Goal: Transaction & Acquisition: Purchase product/service

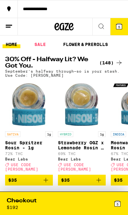
click at [109, 203] on div "5" at bounding box center [92, 203] width 57 height 13
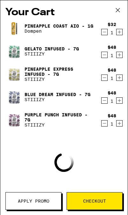
click at [102, 104] on icon "Decrement" at bounding box center [104, 101] width 6 height 8
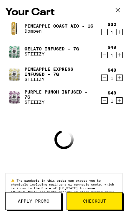
click at [105, 77] on icon "Decrement" at bounding box center [104, 78] width 6 height 8
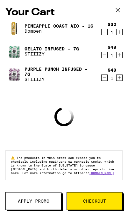
click at [106, 59] on icon "Decrement" at bounding box center [104, 55] width 6 height 8
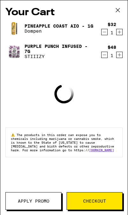
click at [93, 29] on link "Pineapple Coast AIO - 1g" at bounding box center [58, 26] width 69 height 5
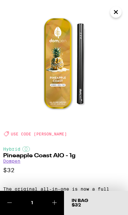
click at [120, 12] on button "Close" at bounding box center [115, 11] width 11 height 11
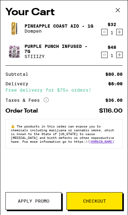
click at [102, 31] on icon "Decrement" at bounding box center [104, 32] width 6 height 8
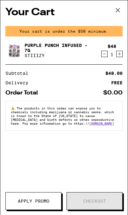
click at [101, 53] on icon "Decrement" at bounding box center [104, 54] width 6 height 8
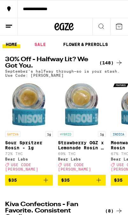
click at [113, 64] on div "(148)" at bounding box center [111, 63] width 24 height 8
click at [111, 65] on div "(148)" at bounding box center [111, 63] width 24 height 8
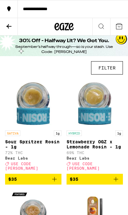
click at [112, 70] on button "FILTER" at bounding box center [107, 67] width 32 height 13
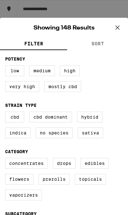
scroll to position [36, 0]
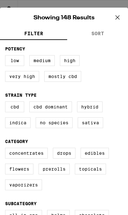
click at [16, 175] on label "Flowers" at bounding box center [19, 169] width 28 height 11
click at [0, 0] on input "Flowers" at bounding box center [0, 0] width 0 height 0
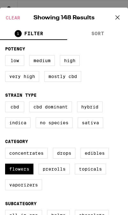
checkbox input "true"
click at [118, 17] on icon at bounding box center [117, 18] width 10 height 10
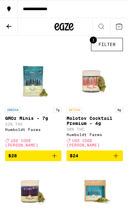
scroll to position [20, 0]
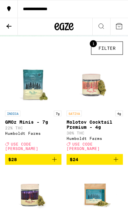
click at [58, 165] on button "$28" at bounding box center [33, 159] width 56 height 11
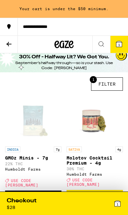
scroll to position [0, 0]
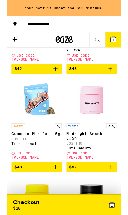
click at [56, 184] on icon "Add to bag" at bounding box center [55, 188] width 8 height 8
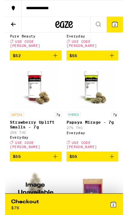
scroll to position [775, 0]
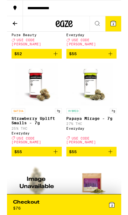
click at [116, 166] on icon "Add to bag" at bounding box center [116, 170] width 8 height 8
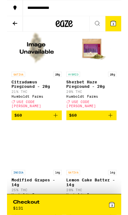
scroll to position [926, 0]
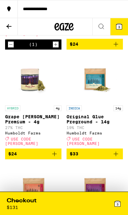
click at [56, 158] on icon "Add to bag" at bounding box center [55, 154] width 8 height 8
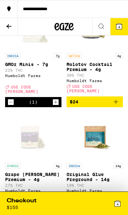
scroll to position [50, 0]
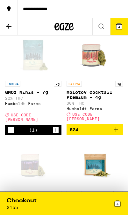
click at [119, 130] on icon "Add to bag" at bounding box center [116, 130] width 8 height 8
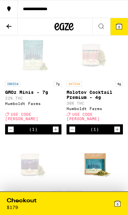
click at [71, 199] on div "5" at bounding box center [92, 203] width 57 height 13
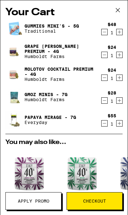
click at [48, 200] on span "Apply Promo" at bounding box center [33, 201] width 31 height 4
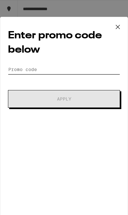
click at [21, 74] on input "Promo Code" at bounding box center [64, 70] width 112 height 10
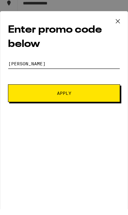
type input "Litty"
click at [33, 100] on button "Apply" at bounding box center [64, 99] width 112 height 18
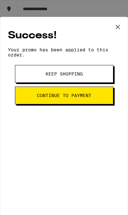
scroll to position [55, 0]
click at [124, 88] on div "Success! Your promo has been applied to this order. Promo Code Litty Keep Shopp…" at bounding box center [64, 119] width 128 height 205
click at [108, 79] on button "Keep Shopping" at bounding box center [64, 74] width 98 height 18
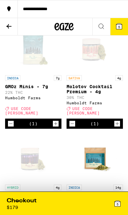
click at [116, 24] on icon at bounding box center [119, 27] width 8 height 8
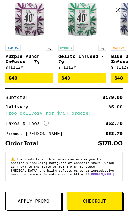
scroll to position [168, 0]
click at [45, 204] on span "Apply Promo" at bounding box center [33, 201] width 31 height 4
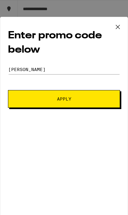
click at [113, 102] on button "Apply" at bounding box center [64, 99] width 112 height 18
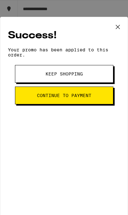
click at [103, 78] on button "Keep Shopping" at bounding box center [64, 74] width 98 height 18
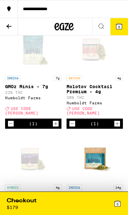
click at [77, 200] on div "5" at bounding box center [92, 203] width 57 height 13
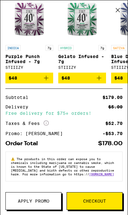
scroll to position [168, 0]
click at [99, 201] on span "Checkout" at bounding box center [94, 201] width 23 height 4
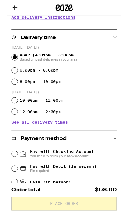
scroll to position [115, 0]
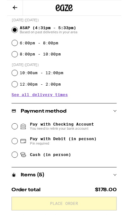
click at [91, 159] on span "Pay with Debit (in person)" at bounding box center [63, 155] width 74 height 5
click at [12, 160] on input "Pay with Debit (in person) Pin required" at bounding box center [8, 158] width 6 height 6
radio input "true"
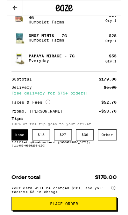
scroll to position [395, 0]
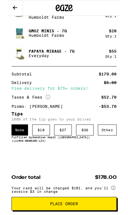
click at [116, 144] on div "Other" at bounding box center [112, 146] width 21 height 12
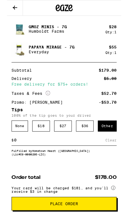
scroll to position [412, 0]
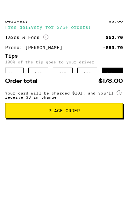
click at [121, 134] on div "Save" at bounding box center [117, 140] width 10 height 12
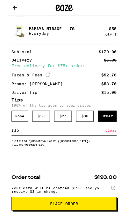
click at [80, 149] on input "15" at bounding box center [59, 146] width 102 height 6
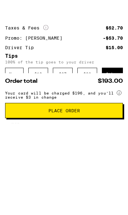
click at [121, 134] on div "Save" at bounding box center [117, 140] width 10 height 12
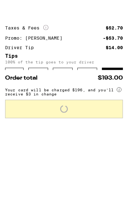
scroll to position [425, 0]
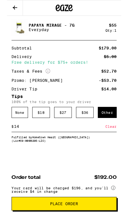
click at [84, 143] on input "14" at bounding box center [59, 142] width 102 height 6
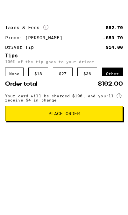
type input "15"
click at [122, 131] on div "Save" at bounding box center [117, 137] width 10 height 12
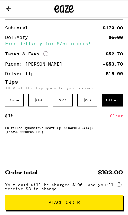
scroll to position [451, 0]
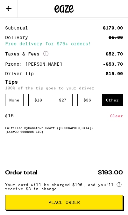
click at [76, 203] on span "Place Order" at bounding box center [63, 202] width 31 height 4
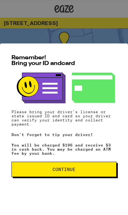
click at [94, 166] on button "Continue" at bounding box center [63, 169] width 105 height 15
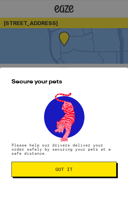
click at [92, 172] on button "Got it" at bounding box center [63, 169] width 105 height 15
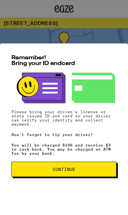
click at [67, 172] on span "Continue" at bounding box center [63, 169] width 23 height 4
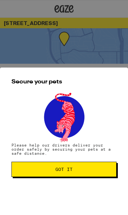
click at [82, 170] on span "Got it" at bounding box center [64, 169] width 94 height 4
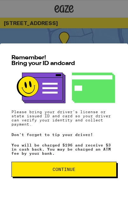
click at [87, 173] on button "Continue" at bounding box center [63, 169] width 105 height 15
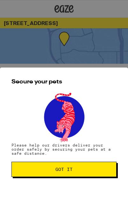
click at [91, 172] on button "Got it" at bounding box center [63, 169] width 105 height 15
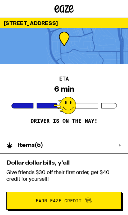
click at [121, 139] on div "Items ( 5 )" at bounding box center [64, 145] width 128 height 17
